Goal: Task Accomplishment & Management: Use online tool/utility

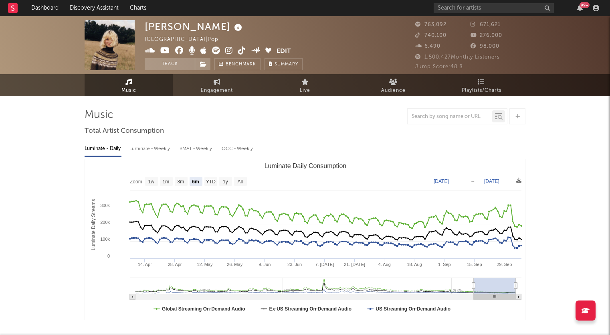
select select "6m"
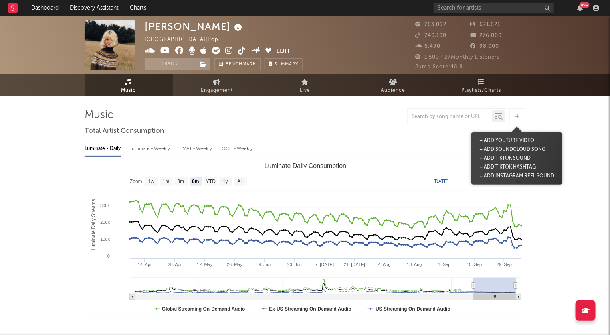
click at [521, 115] on div at bounding box center [518, 116] width 16 height 16
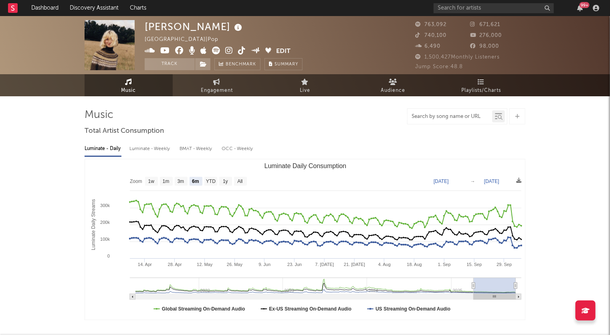
click at [453, 118] on input "text" at bounding box center [450, 116] width 85 height 6
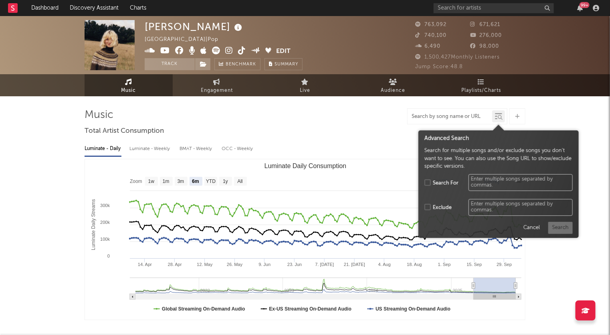
click at [500, 118] on icon at bounding box center [500, 117] width 5 height 5
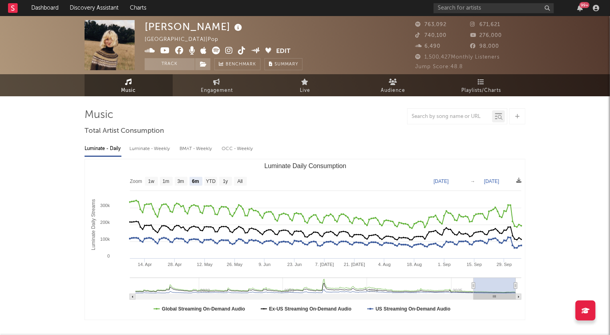
click at [501, 119] on icon at bounding box center [500, 117] width 5 height 5
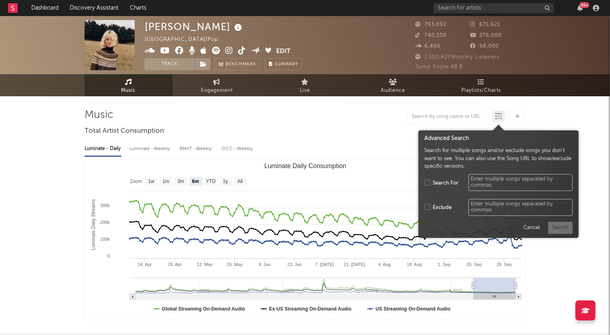
click at [461, 140] on div "Advanced Search" at bounding box center [499, 138] width 148 height 8
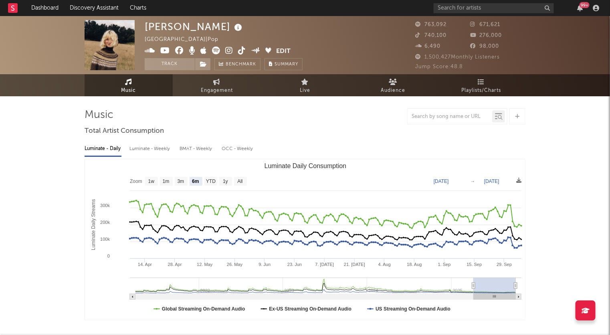
click at [449, 121] on div at bounding box center [450, 116] width 85 height 10
click at [444, 118] on input "text" at bounding box center [450, 116] width 85 height 6
paste input "[URL][DOMAIN_NAME]"
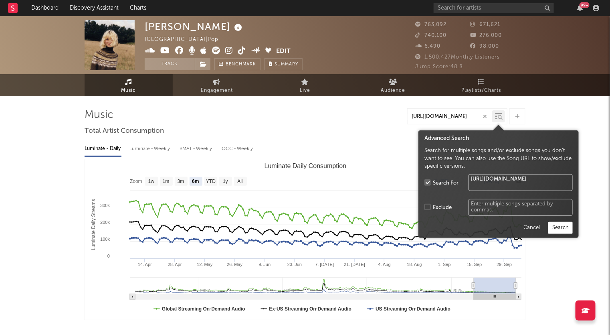
click at [499, 118] on icon at bounding box center [500, 117] width 5 height 5
type input "[URL][DOMAIN_NAME]"
click at [559, 229] on button "Search" at bounding box center [561, 228] width 24 height 12
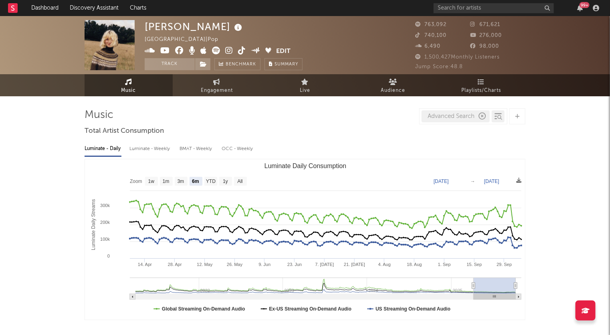
click at [482, 117] on icon "button" at bounding box center [482, 116] width 7 height 7
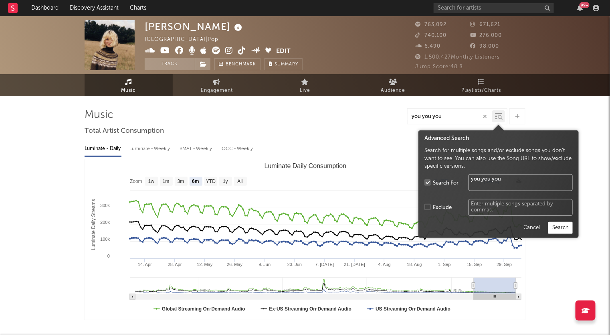
click at [500, 113] on icon at bounding box center [498, 116] width 7 height 8
type input "you you you"
click at [563, 231] on button "Search" at bounding box center [561, 228] width 24 height 12
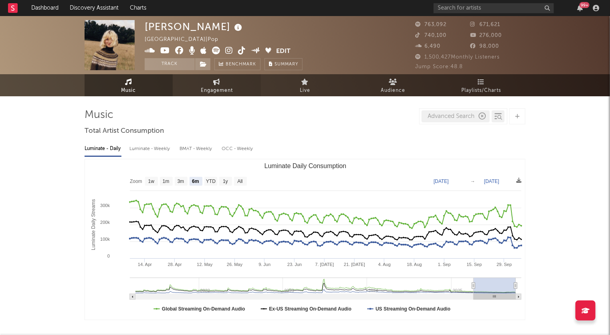
click at [216, 83] on icon at bounding box center [217, 82] width 7 height 6
select select "1w"
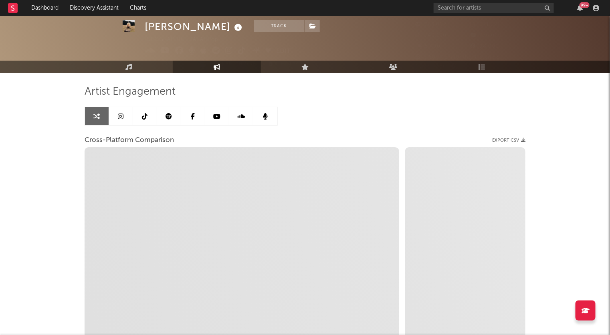
scroll to position [24, 0]
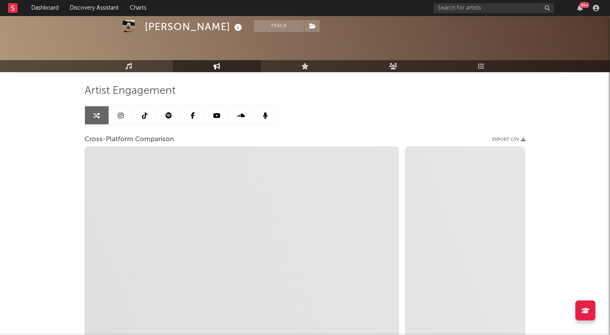
click at [167, 116] on icon at bounding box center [169, 115] width 6 height 6
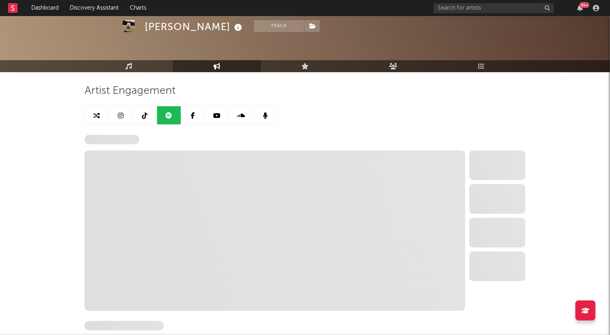
select select "6m"
select select "1w"
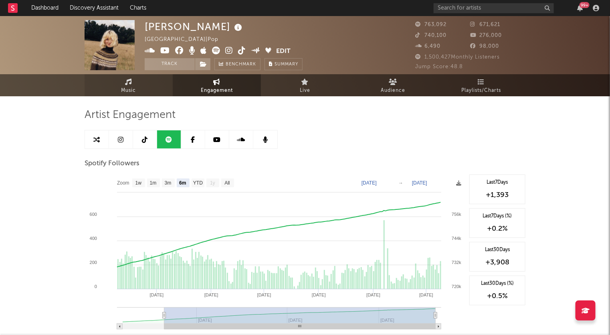
click at [146, 89] on link "Music" at bounding box center [129, 85] width 88 height 22
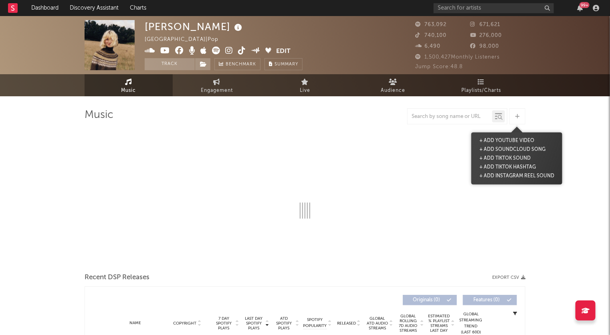
click at [511, 116] on div at bounding box center [518, 116] width 16 height 16
select select "6m"
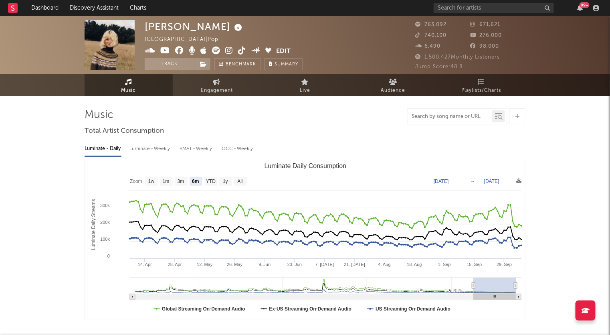
click at [461, 118] on input "text" at bounding box center [450, 116] width 85 height 6
click at [502, 116] on icon at bounding box center [500, 117] width 5 height 5
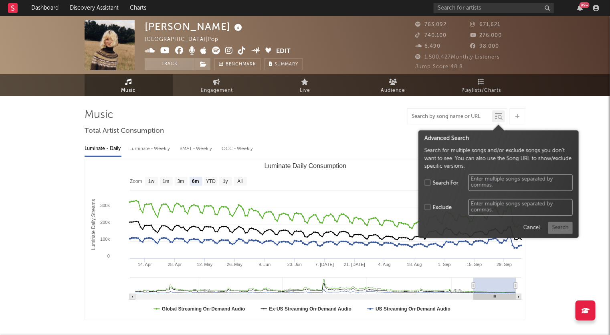
click at [467, 118] on input "text" at bounding box center [450, 116] width 85 height 6
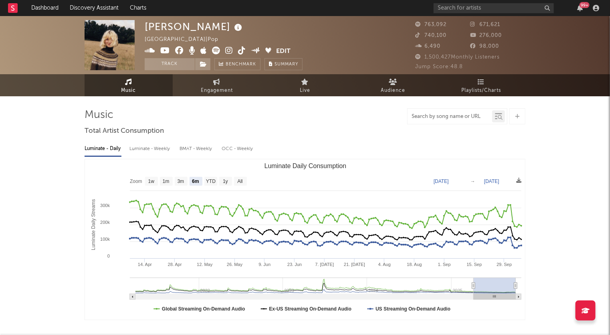
click at [495, 117] on div at bounding box center [498, 116] width 13 height 12
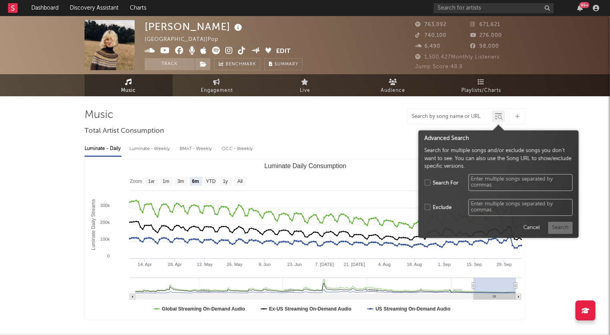
type input "a"
type textarea "a"
type input "aud"
type textarea "au"
type input "audr"
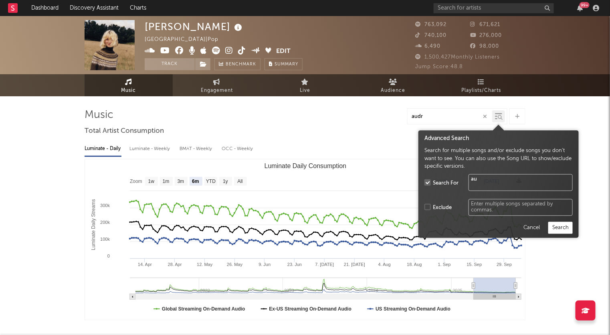
type textarea "aud"
type input "[PERSON_NAME]"
type textarea "[PERSON_NAME]"
type input "[PERSON_NAME]"
type textarea "[PERSON_NAME]"
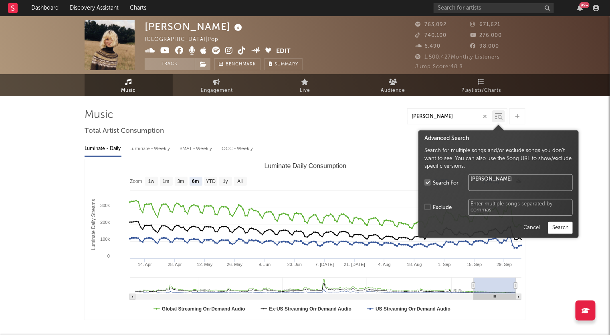
type input "[PERSON_NAME]"
type textarea "[PERSON_NAME]"
type input "[PERSON_NAME]"
type textarea "[PERSON_NAME]"
type input "[PERSON_NAME]"
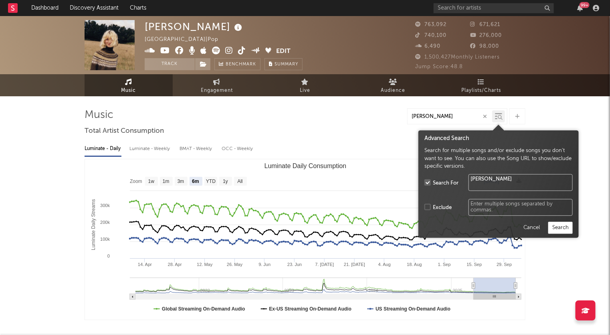
type textarea "[PERSON_NAME]"
type input "[PERSON_NAME]"
type textarea "[PERSON_NAME]"
type input "[PERSON_NAME]"
click at [558, 229] on button "Search" at bounding box center [561, 228] width 24 height 12
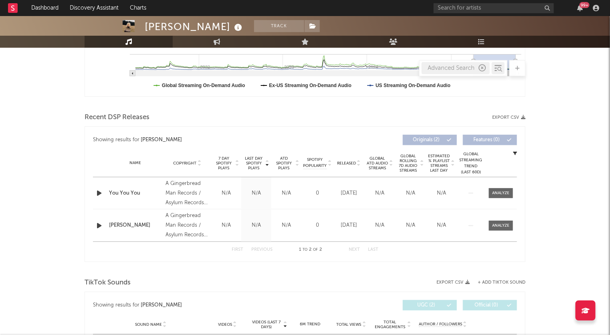
scroll to position [227, 0]
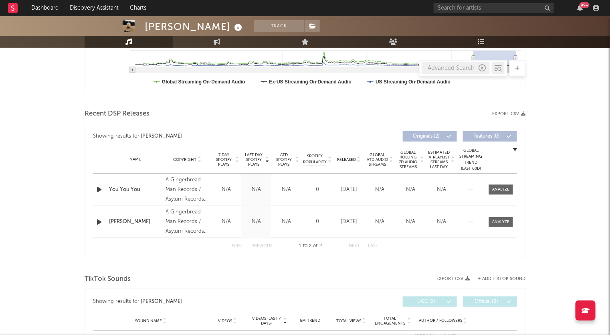
click at [134, 186] on div "You You You" at bounding box center [135, 190] width 53 height 8
click at [577, 169] on div "[PERSON_NAME] Track [GEOGRAPHIC_DATA] | Pop Edit Track Benchmark Summary 763,09…" at bounding box center [305, 269] width 610 height 960
click at [369, 247] on button "Last" at bounding box center [373, 246] width 10 height 4
click at [355, 247] on div "First Previous 1 to 2 of 2 Next Last" at bounding box center [305, 246] width 147 height 16
click at [309, 247] on div "1 to 2 of 2" at bounding box center [311, 246] width 44 height 10
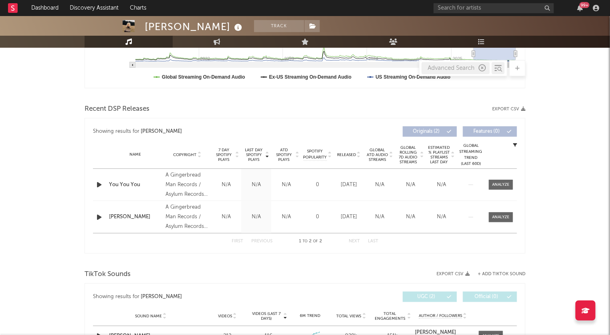
scroll to position [233, 0]
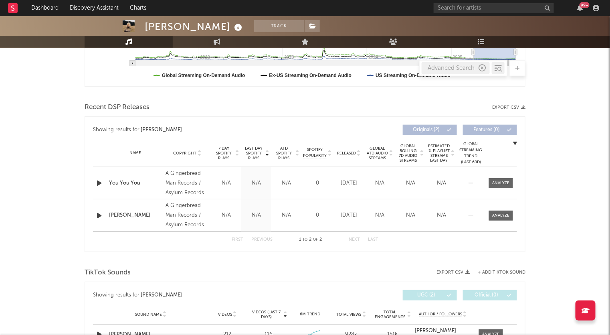
click at [587, 220] on div "[PERSON_NAME] Track [GEOGRAPHIC_DATA] | Pop Edit Track Benchmark Summary 763,09…" at bounding box center [305, 263] width 610 height 960
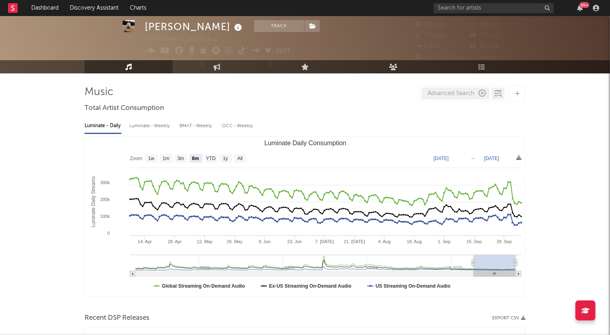
scroll to position [15, 0]
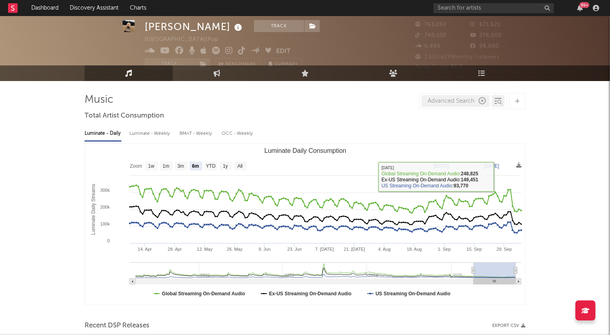
click at [477, 100] on div "Advanced Search" at bounding box center [456, 101] width 68 height 12
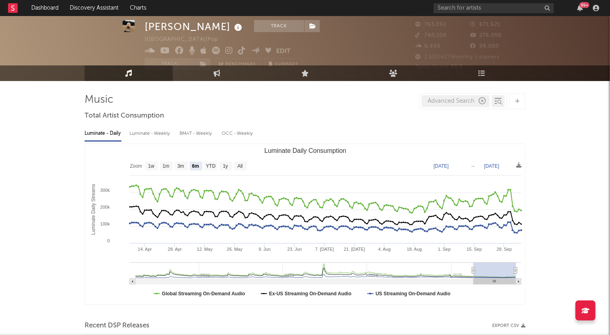
click at [480, 100] on icon "button" at bounding box center [482, 100] width 7 height 7
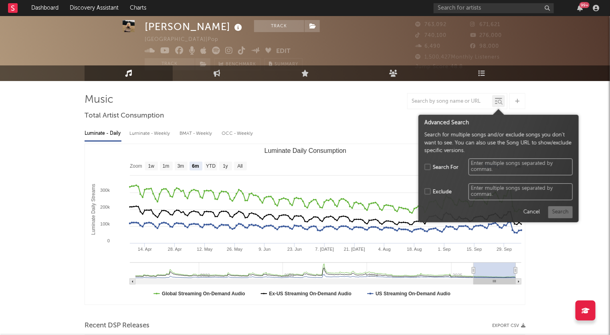
click at [500, 102] on icon at bounding box center [500, 102] width 5 height 5
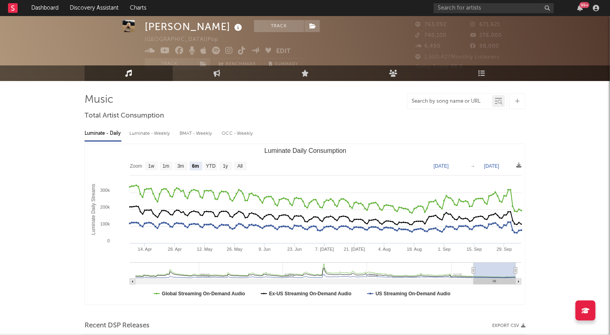
click at [470, 101] on input "text" at bounding box center [450, 101] width 85 height 6
paste input "[URL][DOMAIN_NAME]"
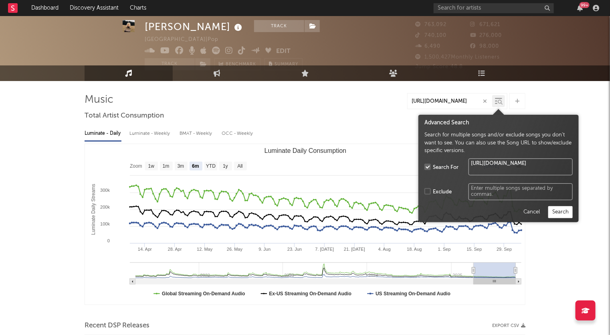
click at [503, 101] on div at bounding box center [501, 102] width 6 height 6
type input "[URL][DOMAIN_NAME]"
click at [565, 212] on button "Search" at bounding box center [561, 212] width 24 height 12
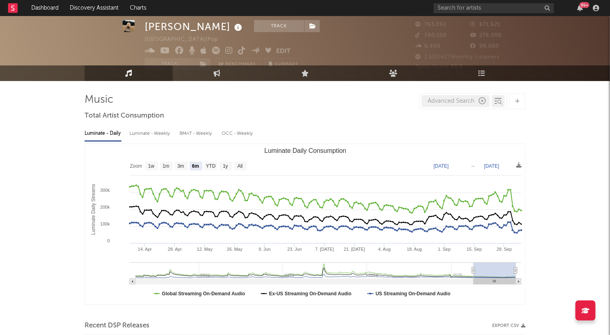
click at [460, 103] on div "Advanced Search" at bounding box center [456, 101] width 68 height 12
click at [495, 99] on icon at bounding box center [498, 101] width 7 height 8
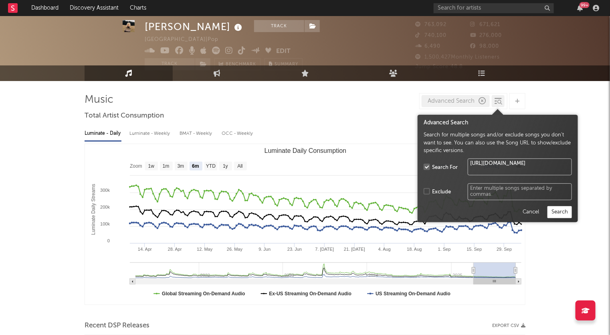
click at [511, 169] on textarea "[URL][DOMAIN_NAME]" at bounding box center [520, 167] width 104 height 17
drag, startPoint x: 493, startPoint y: 170, endPoint x: 450, endPoint y: 156, distance: 46.0
click at [450, 156] on div "Search For [URL][DOMAIN_NAME]" at bounding box center [498, 167] width 148 height 25
paste textarea "[URL][DOMAIN_NAME]"
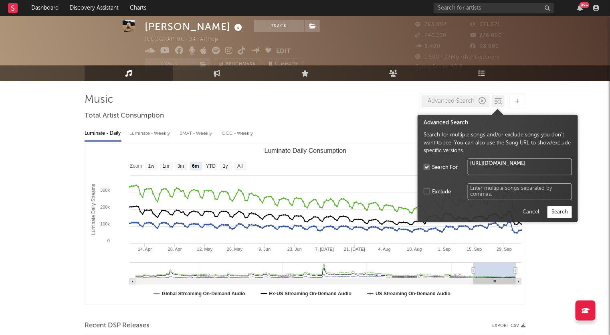
type textarea "[URL][DOMAIN_NAME]"
click at [557, 214] on button "Search" at bounding box center [560, 212] width 24 height 12
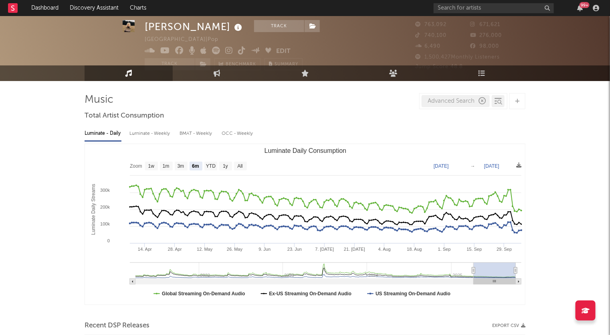
click at [498, 102] on icon at bounding box center [500, 102] width 5 height 5
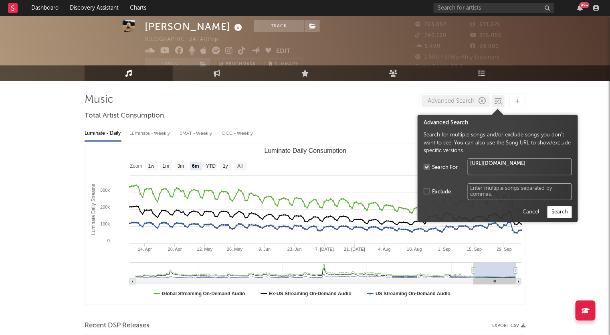
click at [562, 215] on button "Search" at bounding box center [560, 212] width 24 height 12
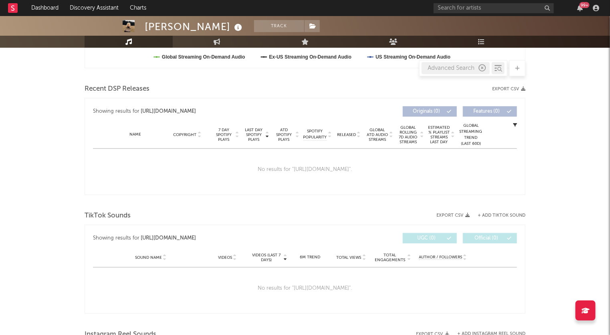
scroll to position [263, 0]
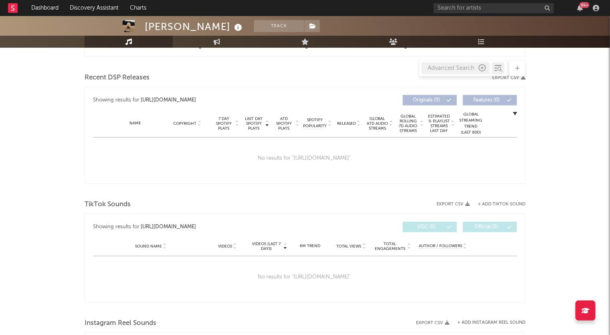
click at [405, 158] on div "No results for " [URL][DOMAIN_NAME] "." at bounding box center [305, 159] width 424 height 42
click at [516, 63] on div at bounding box center [518, 68] width 16 height 16
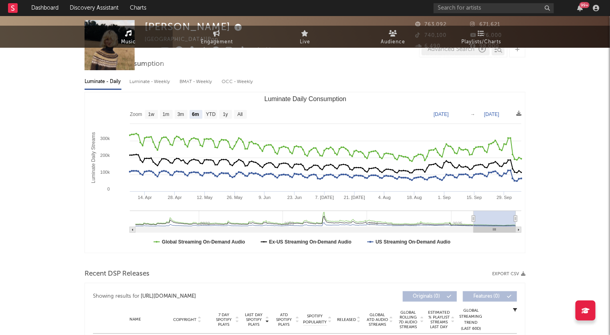
scroll to position [0, 0]
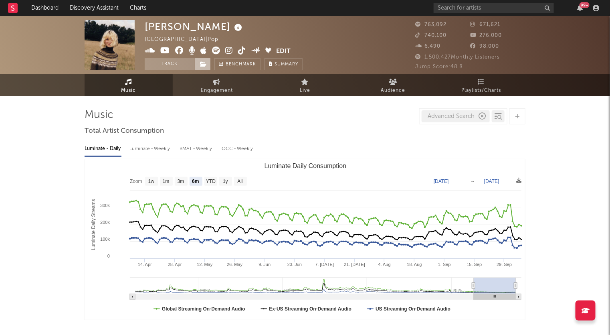
click at [203, 64] on icon at bounding box center [203, 64] width 7 height 6
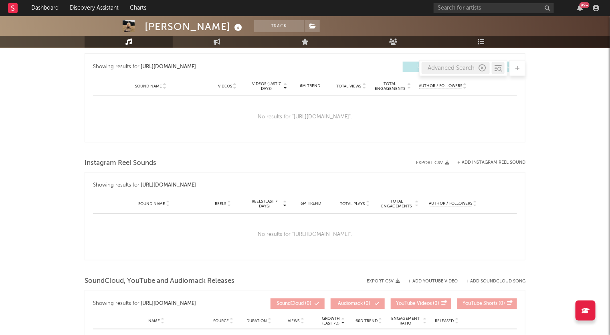
scroll to position [381, 0]
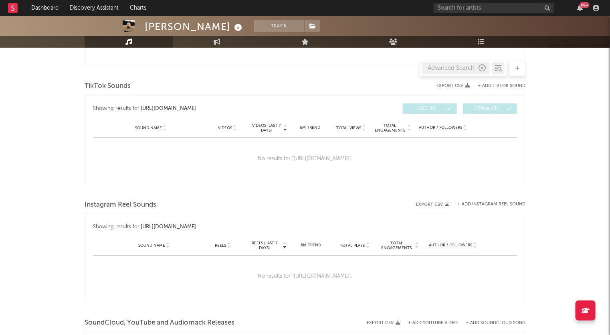
click at [460, 69] on div "Advanced Search" at bounding box center [456, 68] width 68 height 12
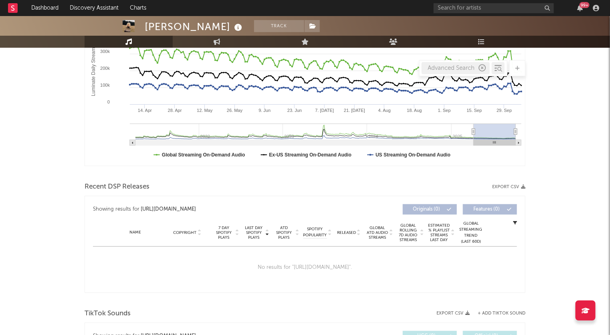
scroll to position [0, 0]
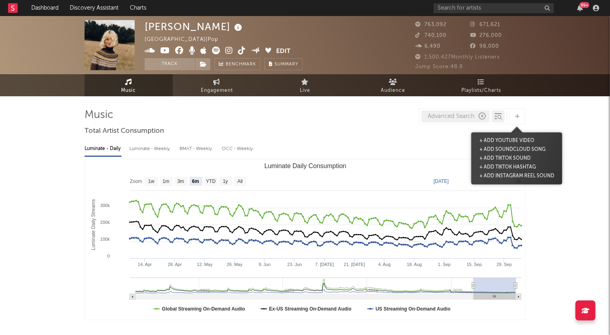
click at [520, 116] on div at bounding box center [518, 116] width 16 height 16
click at [462, 81] on link "Playlists/Charts" at bounding box center [482, 85] width 88 height 22
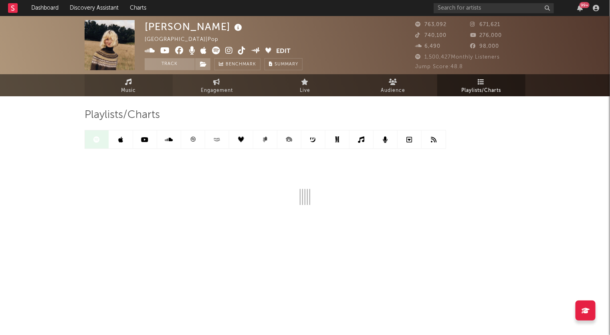
click at [153, 83] on link "Music" at bounding box center [129, 85] width 88 height 22
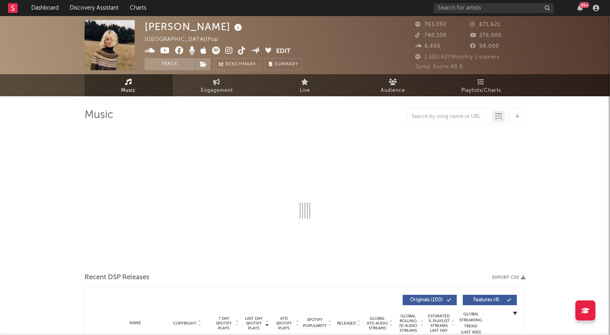
select select "6m"
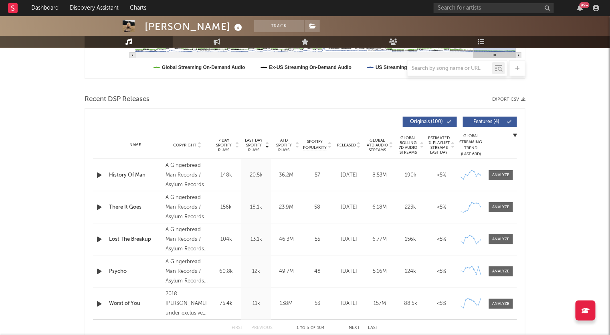
scroll to position [242, 0]
click at [237, 142] on icon at bounding box center [237, 143] width 4 height 3
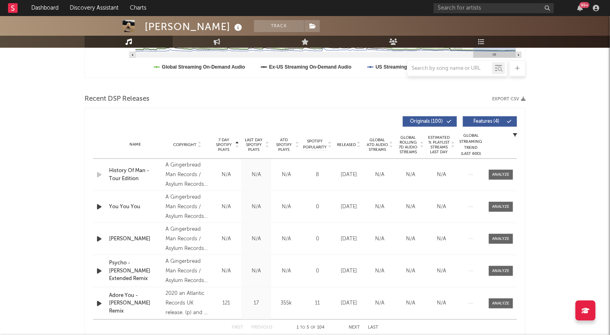
click at [237, 142] on icon at bounding box center [237, 143] width 4 height 3
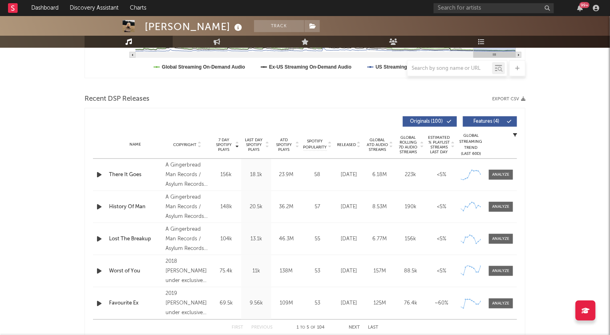
click at [237, 142] on icon at bounding box center [237, 143] width 4 height 3
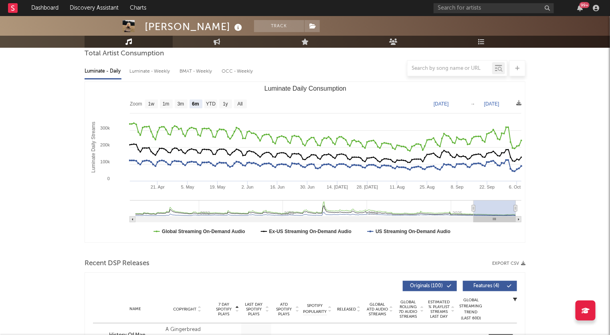
scroll to position [76, 0]
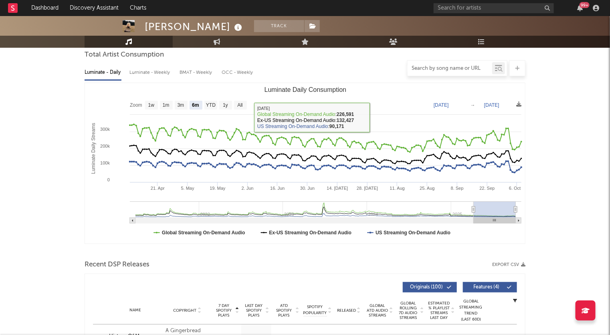
click at [462, 67] on input "text" at bounding box center [450, 68] width 85 height 6
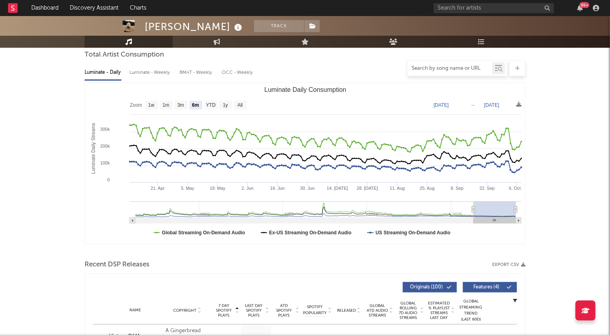
type input "y"
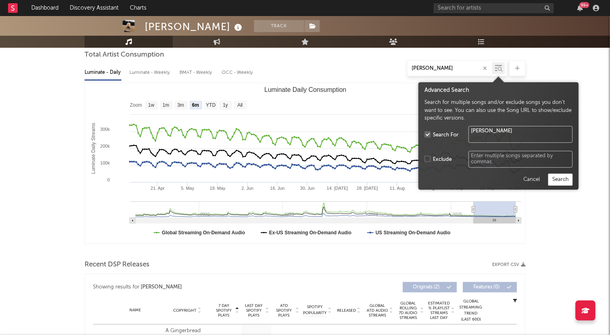
click at [496, 69] on icon at bounding box center [498, 68] width 7 height 8
type input "[PERSON_NAME]"
click at [559, 178] on button "Search" at bounding box center [561, 180] width 24 height 12
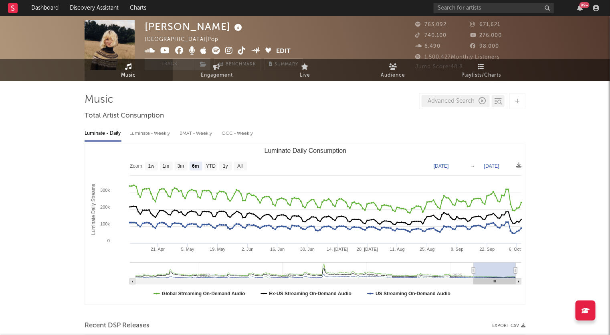
scroll to position [0, 0]
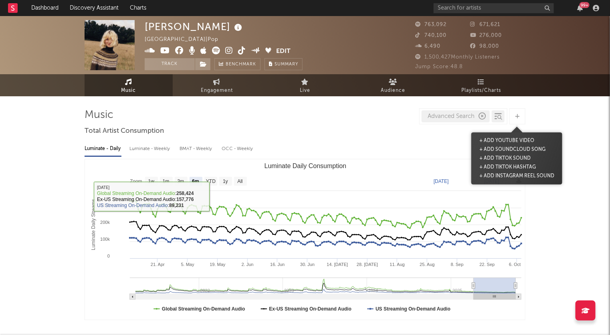
click at [517, 115] on icon at bounding box center [518, 116] width 4 height 5
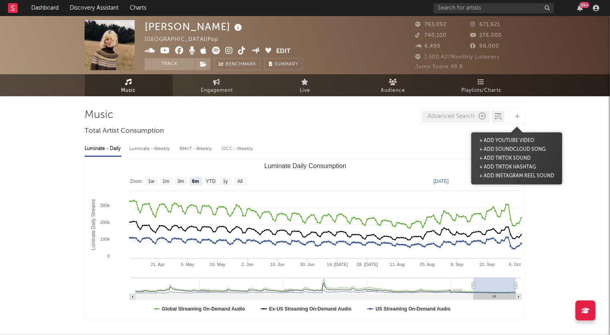
click at [481, 115] on icon "button" at bounding box center [482, 116] width 7 height 7
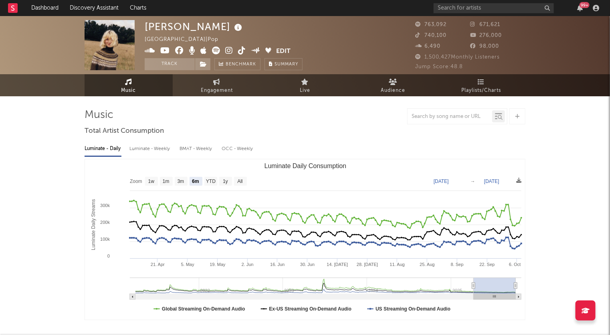
click at [471, 115] on input "text" at bounding box center [450, 116] width 85 height 6
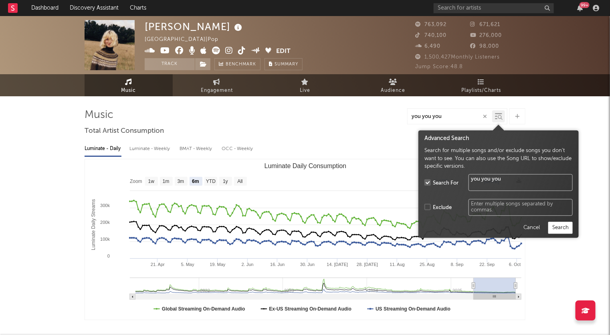
click at [504, 118] on div at bounding box center [498, 116] width 13 height 12
type input "you you you"
click at [560, 228] on button "Search" at bounding box center [561, 228] width 24 height 12
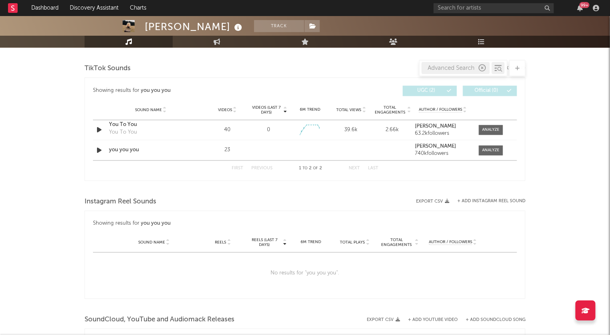
scroll to position [533, 0]
click at [518, 66] on icon at bounding box center [518, 68] width 4 height 5
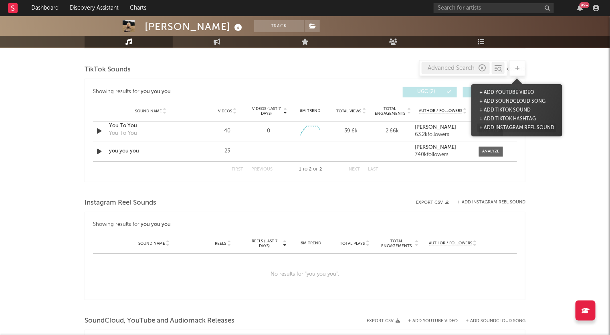
click at [507, 128] on button "+ Add Instagram Reel Sound" at bounding box center [517, 128] width 79 height 9
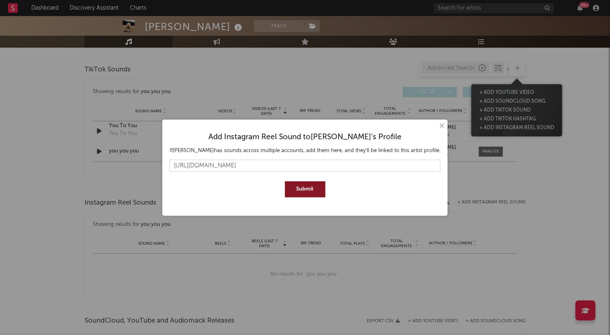
type input "[URL][DOMAIN_NAME]"
click at [285, 181] on button "Submit" at bounding box center [305, 189] width 41 height 16
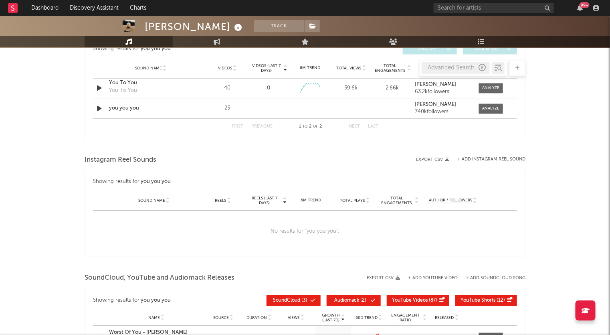
scroll to position [572, 0]
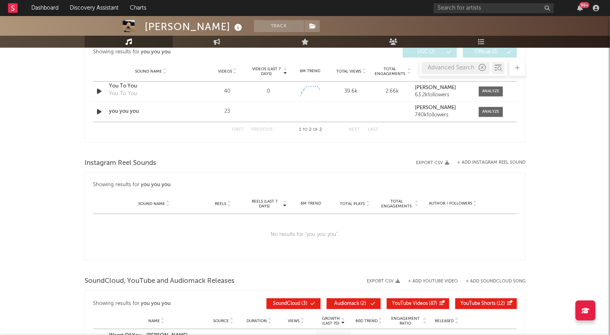
click at [327, 227] on div "No results for " you you you "." at bounding box center [305, 235] width 424 height 42
click at [503, 160] on button "+ Add Instagram Reel Sound" at bounding box center [492, 162] width 68 height 4
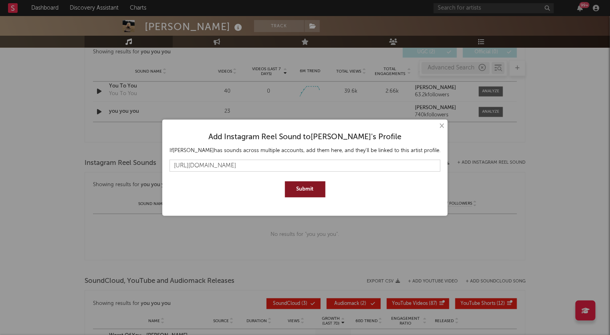
type input "[URL][DOMAIN_NAME]"
click at [285, 181] on button "Submit" at bounding box center [305, 189] width 41 height 16
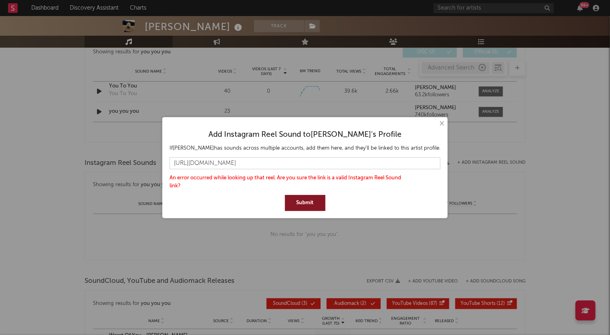
drag, startPoint x: 350, startPoint y: 161, endPoint x: 149, endPoint y: 162, distance: 201.3
click at [149, 162] on div "× Add Instagram Reel Sound to [PERSON_NAME] 's Profile If [PERSON_NAME] has sou…" at bounding box center [305, 167] width 610 height 335
click at [359, 164] on input "[URL][DOMAIN_NAME]" at bounding box center [305, 163] width 271 height 12
drag, startPoint x: 359, startPoint y: 164, endPoint x: 132, endPoint y: 164, distance: 227.0
click at [132, 164] on div "× Add Instagram Reel Sound to [PERSON_NAME] 's Profile If [PERSON_NAME] has sou…" at bounding box center [305, 167] width 610 height 335
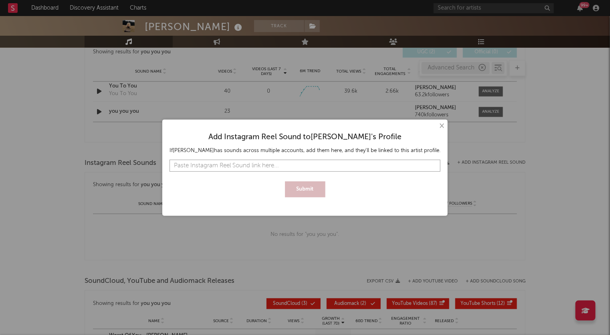
paste input "[URL][DOMAIN_NAME]"
type input "[URL][DOMAIN_NAME]"
click at [320, 198] on div "Add Instagram Reel Sound to [PERSON_NAME] 's Profile If [PERSON_NAME] has sound…" at bounding box center [305, 162] width 278 height 77
click at [312, 192] on button "Submit" at bounding box center [305, 189] width 41 height 16
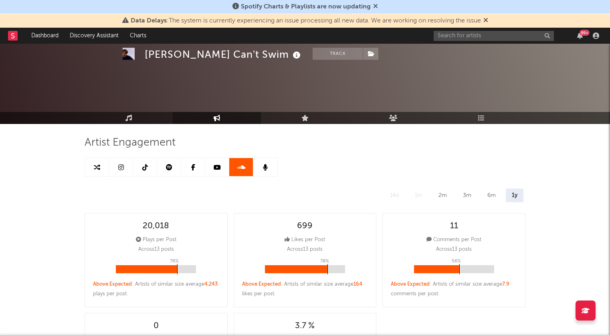
select select "6m"
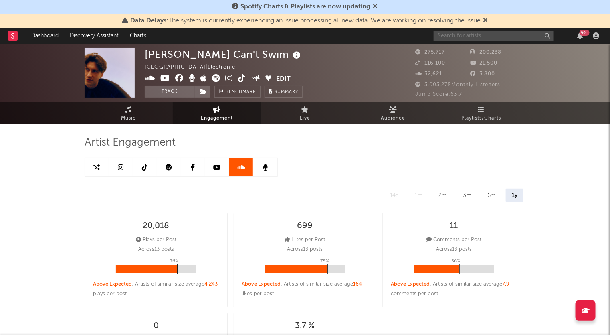
click at [486, 37] on input "text" at bounding box center [494, 36] width 120 height 10
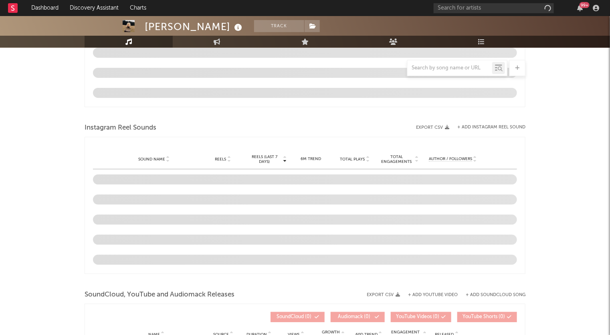
scroll to position [636, 0]
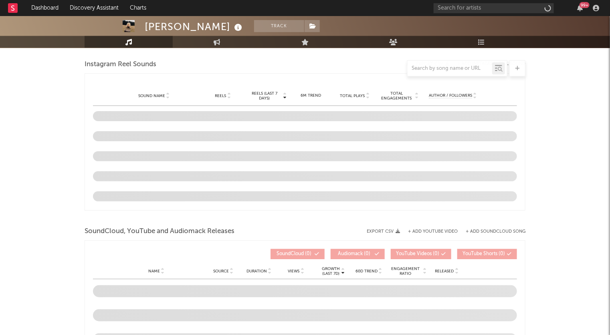
select select "6m"
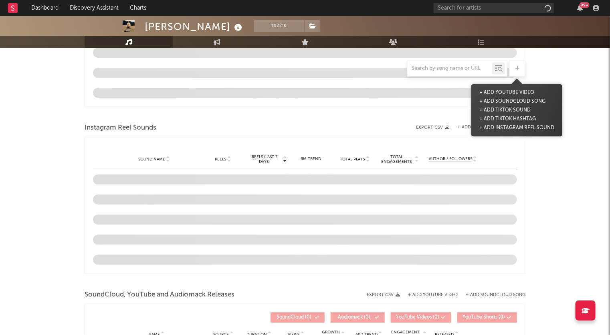
click at [516, 69] on icon at bounding box center [518, 68] width 4 height 5
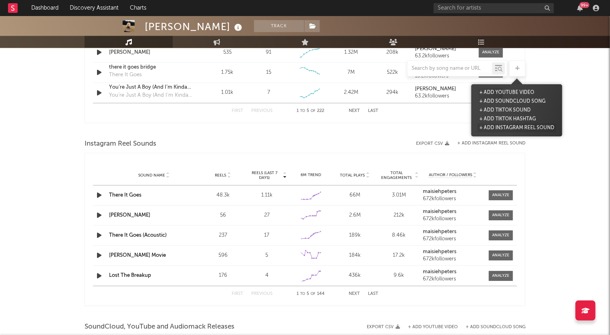
click at [507, 124] on button "+ Add Instagram Reel Sound" at bounding box center [517, 128] width 79 height 9
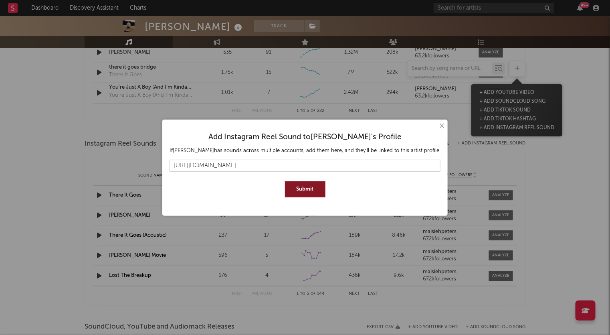
type input "[URL][DOMAIN_NAME]"
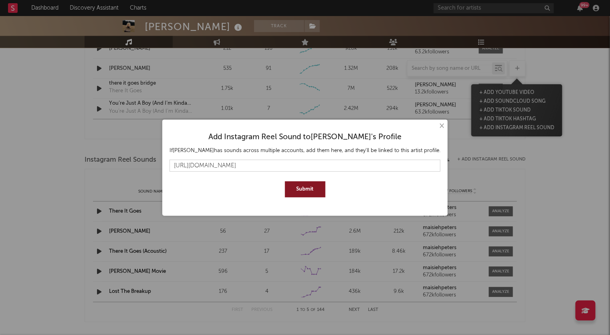
scroll to position [652, 0]
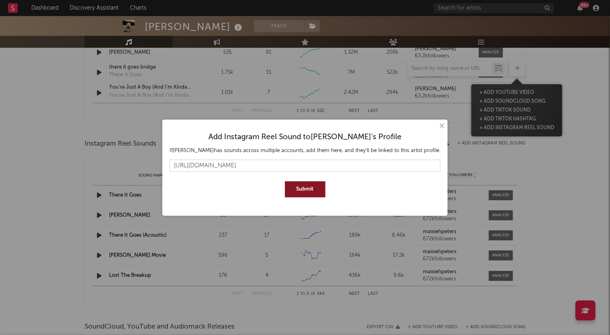
click at [306, 191] on button "Submit" at bounding box center [305, 189] width 41 height 16
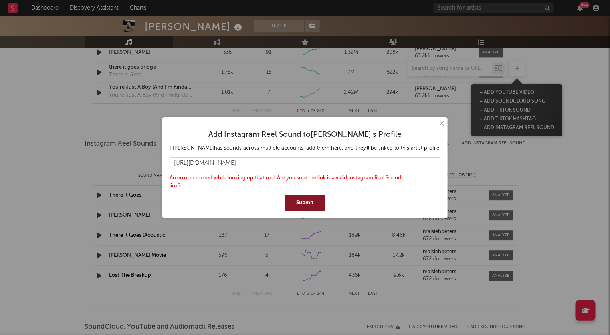
click at [437, 120] on button "×" at bounding box center [441, 123] width 9 height 9
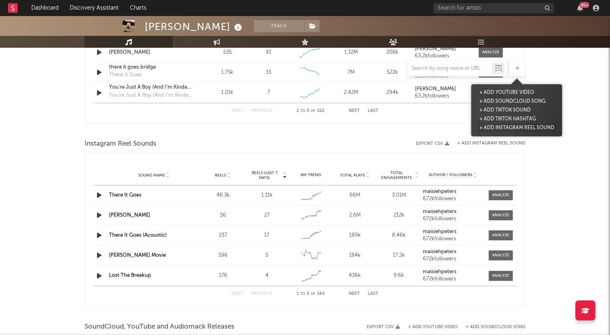
click at [507, 129] on button "+ Add Instagram Reel Sound" at bounding box center [517, 128] width 79 height 9
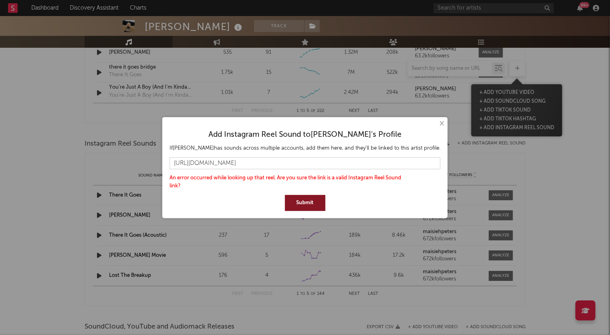
drag, startPoint x: 366, startPoint y: 162, endPoint x: 140, endPoint y: 163, distance: 225.4
click at [140, 163] on div "× Add Instagram Reel Sound to [PERSON_NAME] 's Profile If [PERSON_NAME] has sou…" at bounding box center [305, 167] width 610 height 335
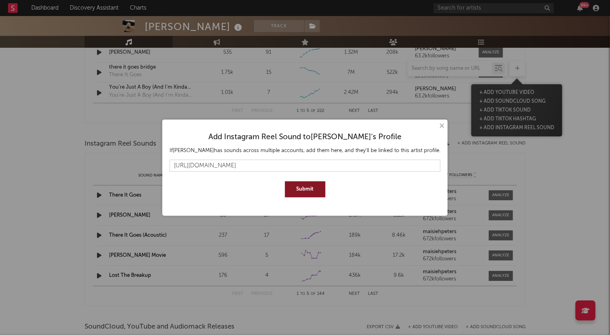
type input "https://www.instagram.com/reel/DPmM6zqCBbn/"
click at [307, 183] on button "Submit" at bounding box center [305, 189] width 41 height 16
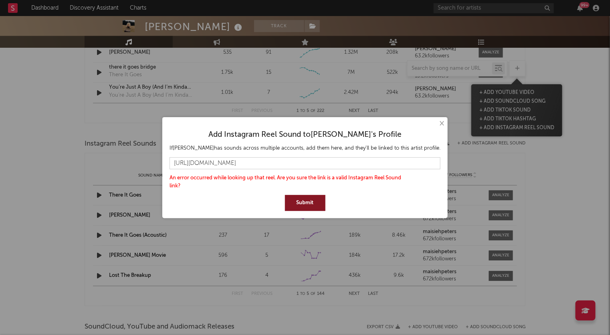
click at [437, 123] on button "×" at bounding box center [441, 123] width 9 height 9
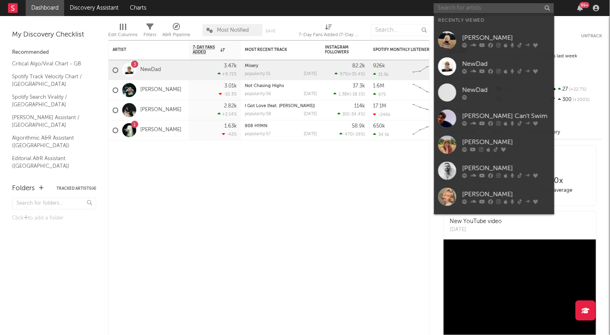
click at [481, 6] on input "text" at bounding box center [494, 8] width 120 height 10
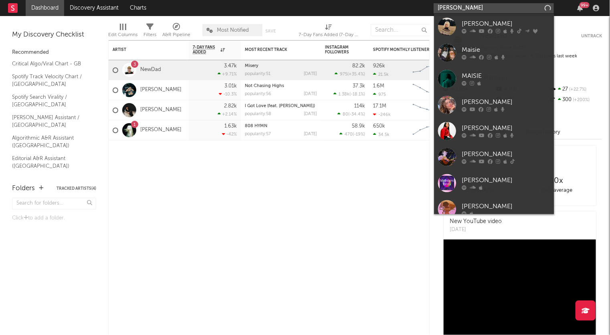
type input "[PERSON_NAME]"
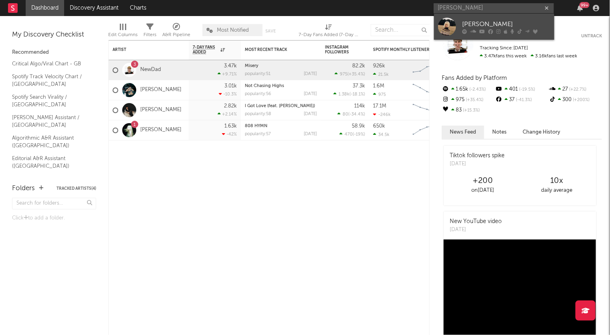
click at [477, 26] on div "[PERSON_NAME]" at bounding box center [506, 24] width 88 height 10
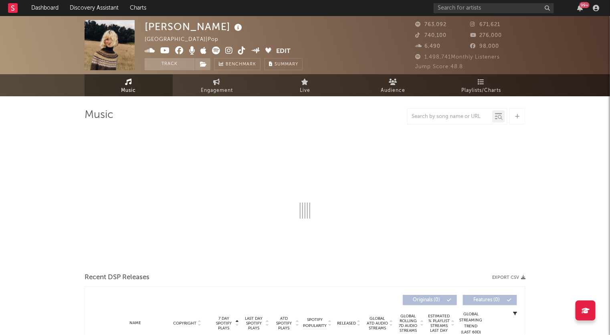
select select "6m"
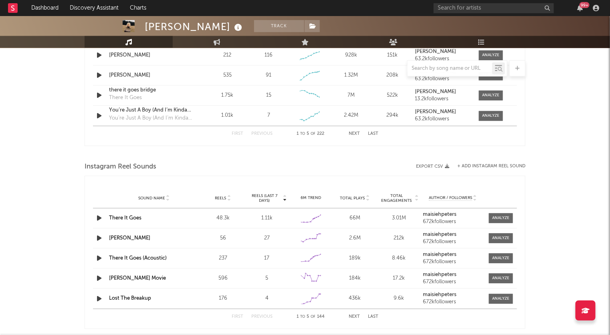
scroll to position [682, 0]
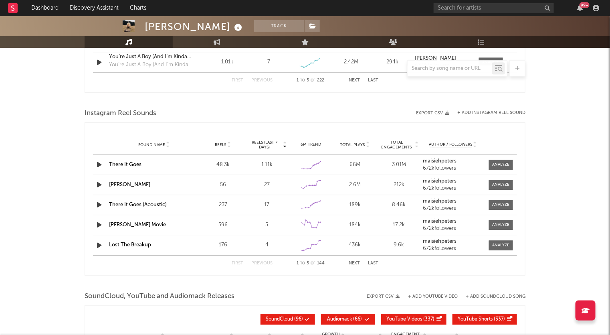
click at [505, 111] on button "+ Add Instagram Reel Sound" at bounding box center [492, 113] width 68 height 4
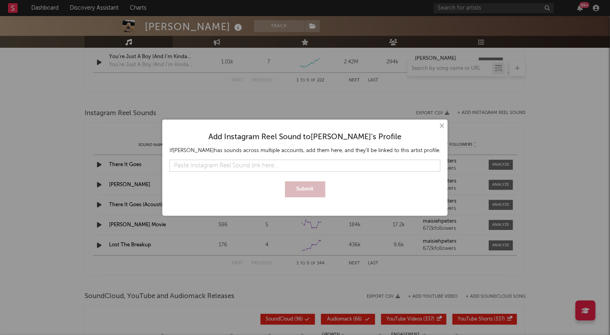
click at [353, 167] on input "text" at bounding box center [305, 166] width 271 height 12
type input "[URL][DOMAIN_NAME]"
click at [304, 197] on div "Add Instagram Reel Sound to [PERSON_NAME] 's Profile If [PERSON_NAME] has sound…" at bounding box center [305, 162] width 278 height 77
click at [304, 185] on button "Submit" at bounding box center [305, 189] width 41 height 16
